Goal: Task Accomplishment & Management: Use online tool/utility

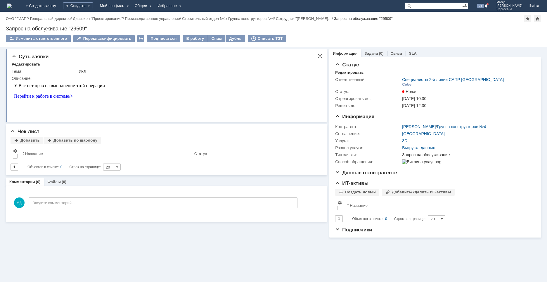
click at [55, 97] on link "Перейти к работе в системе/>" at bounding box center [43, 96] width 59 height 5
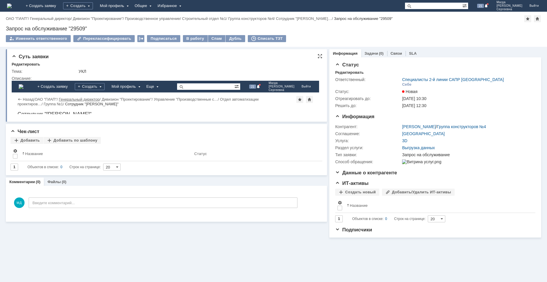
click at [69, 101] on link "Генеральный директор" at bounding box center [79, 99] width 41 height 4
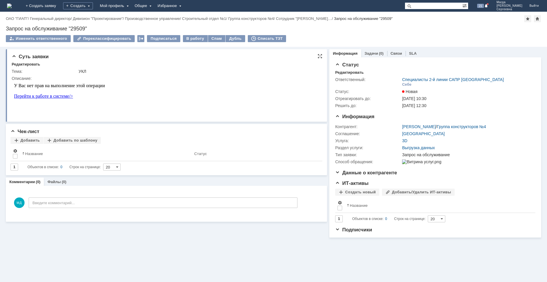
click at [83, 86] on div "У Вас нет прав на выполнение этой операции" at bounding box center [165, 85] width 303 height 5
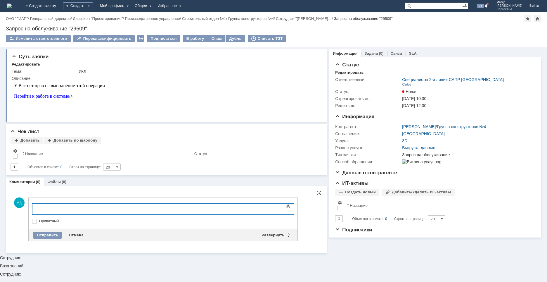
click at [67, 208] on div at bounding box center [79, 208] width 83 height 5
click at [49, 232] on div "Отправить" at bounding box center [47, 235] width 28 height 7
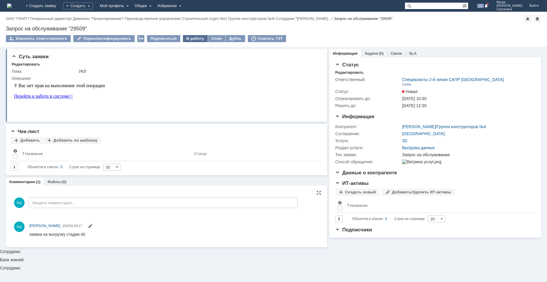
click at [187, 40] on div "В работу" at bounding box center [195, 38] width 25 height 7
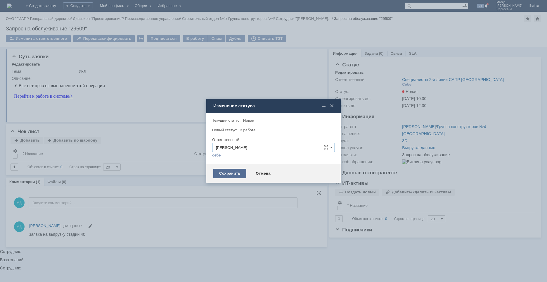
click at [236, 174] on div "Сохранить" at bounding box center [229, 173] width 33 height 9
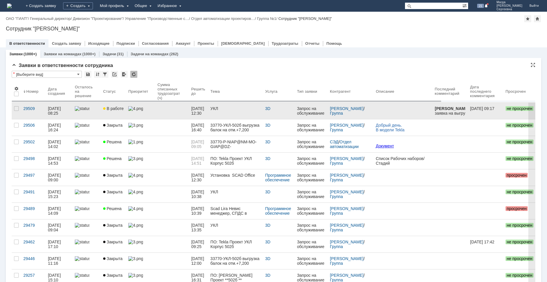
click at [165, 111] on link at bounding box center [172, 111] width 34 height 16
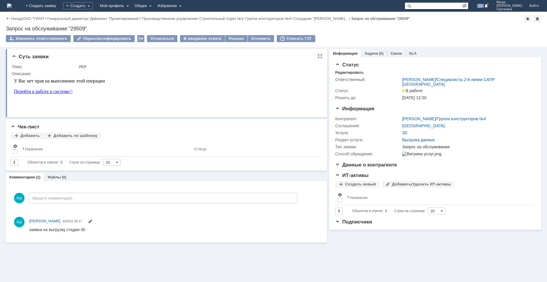
click at [51, 91] on link "Перейти к работе в системе/>" at bounding box center [43, 91] width 59 height 5
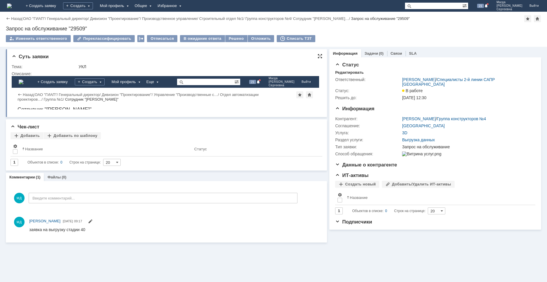
click at [320, 57] on div at bounding box center [320, 56] width 5 height 5
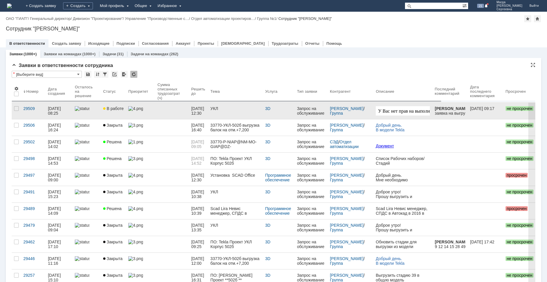
click at [407, 108] on html "У Вас нет прав на выполнение этой операции Перейти к работе в системе/>" at bounding box center [530, 116] width 308 height 20
click at [33, 108] on div "29509" at bounding box center [33, 108] width 20 height 5
click at [30, 110] on div "29509" at bounding box center [33, 108] width 20 height 5
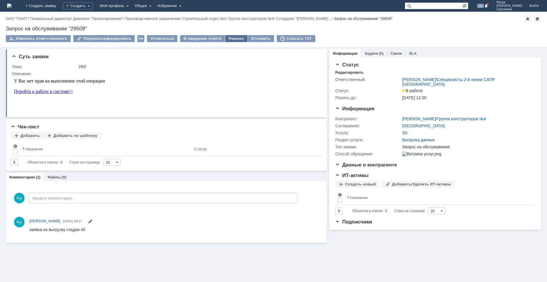
click at [225, 38] on div "Решено" at bounding box center [236, 38] width 22 height 7
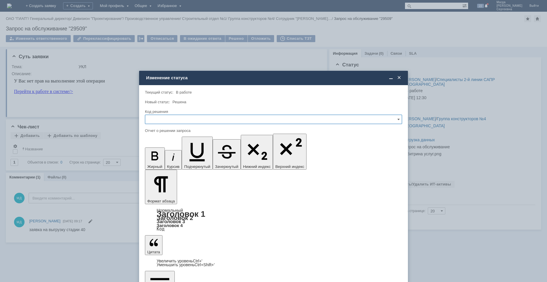
click at [163, 112] on div "Код решения" at bounding box center [273, 112] width 256 height 4
click at [160, 121] on input "text" at bounding box center [273, 119] width 257 height 9
click at [168, 160] on span "Решено" at bounding box center [274, 159] width 250 height 5
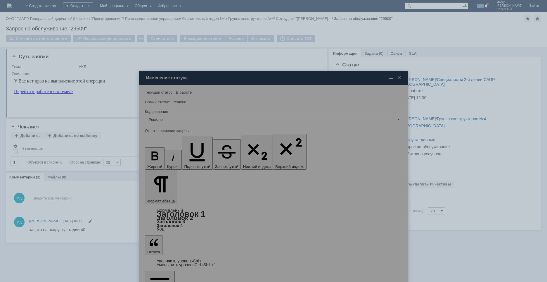
type input "Решено"
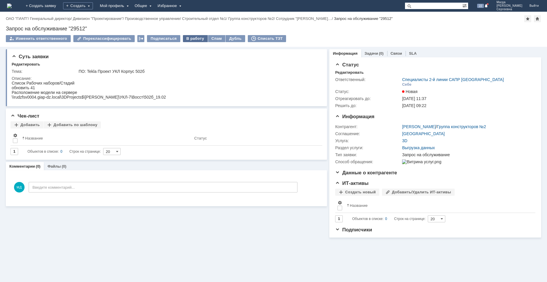
click at [189, 39] on div "В работу" at bounding box center [195, 38] width 25 height 7
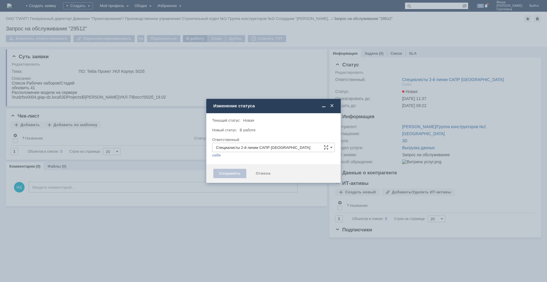
type input "[PERSON_NAME]"
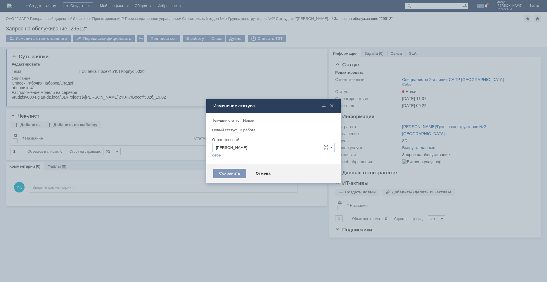
click at [233, 178] on div "Сохранить Отмена" at bounding box center [273, 173] width 135 height 19
click at [232, 175] on div "Сохранить" at bounding box center [229, 173] width 33 height 9
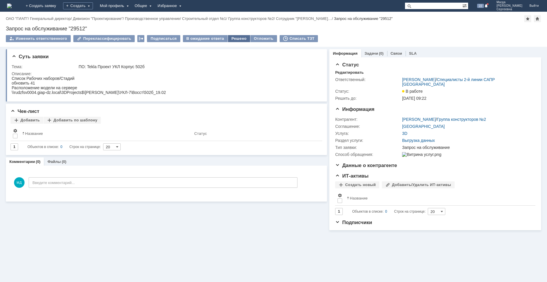
click at [233, 39] on div "Решено" at bounding box center [239, 38] width 22 height 7
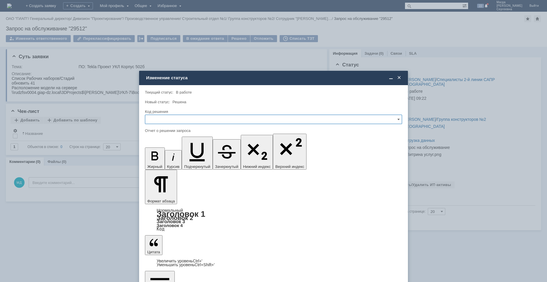
click at [164, 123] on input "text" at bounding box center [273, 119] width 257 height 9
click at [160, 157] on span "Решено" at bounding box center [274, 159] width 250 height 5
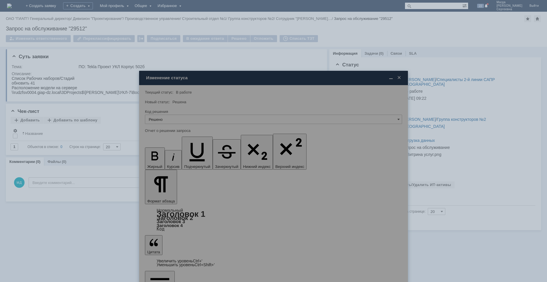
type input "Решено"
